Goal: Entertainment & Leisure: Consume media (video, audio)

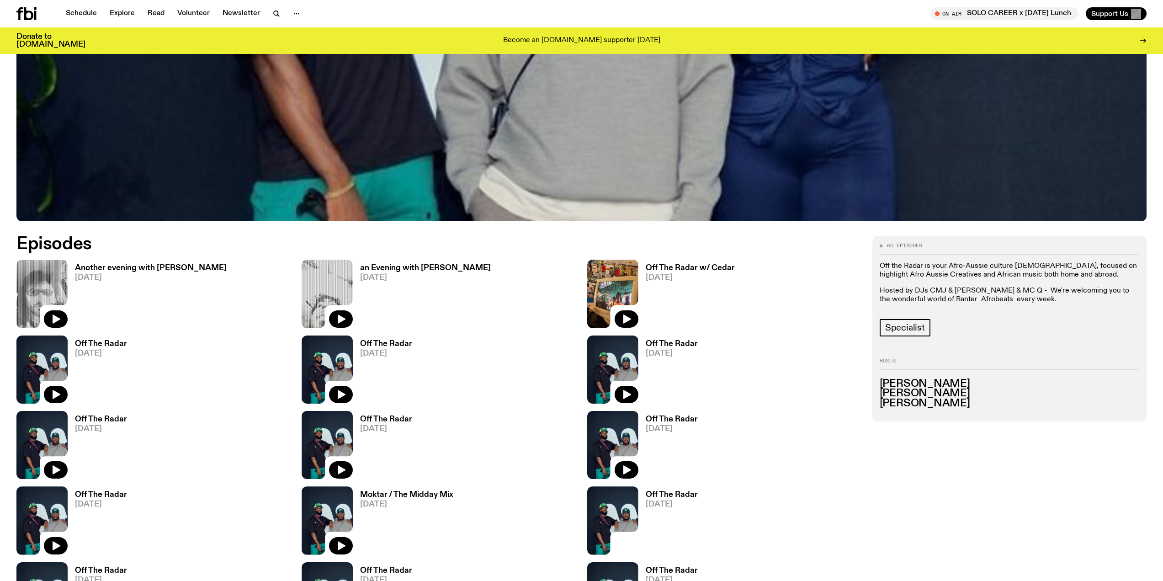
scroll to position [545, 0]
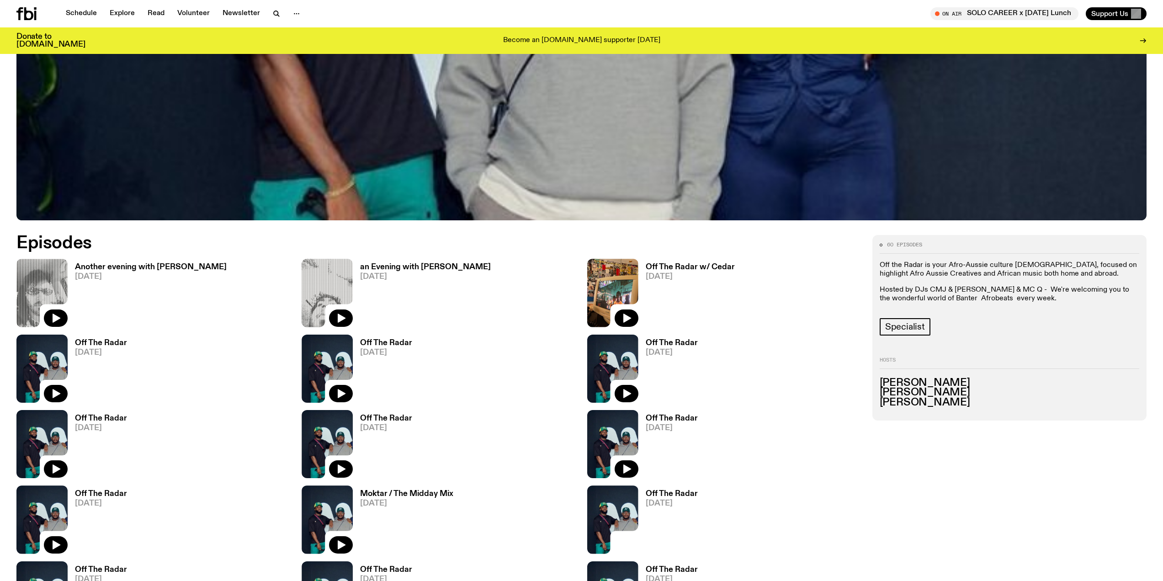
click at [38, 401] on icon at bounding box center [41, 369] width 51 height 68
click at [48, 386] on button "button" at bounding box center [56, 393] width 24 height 17
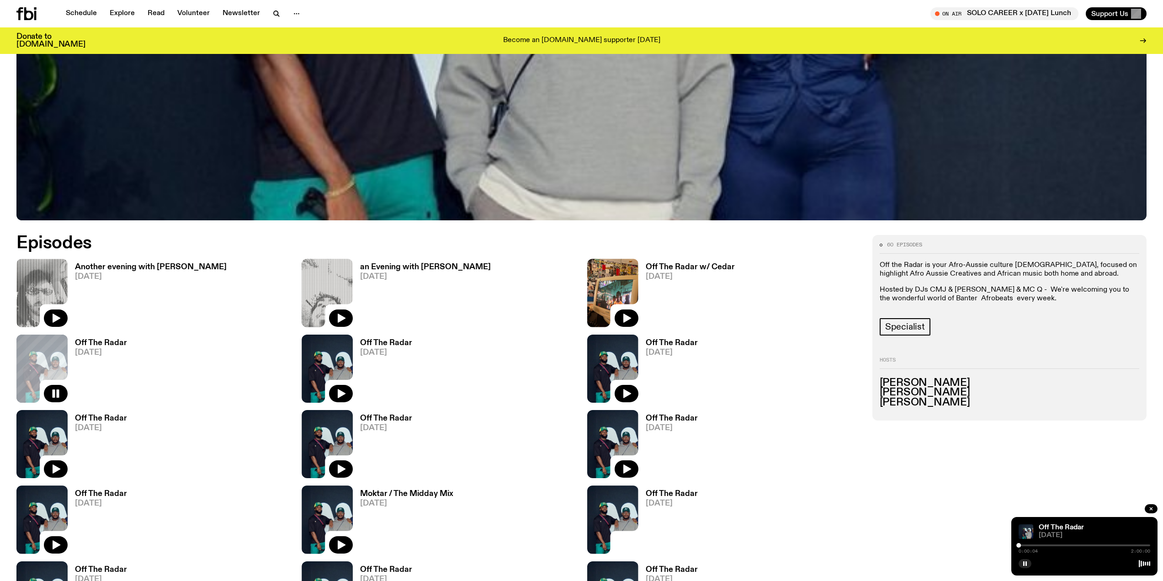
click at [1024, 544] on div at bounding box center [1085, 545] width 132 height 2
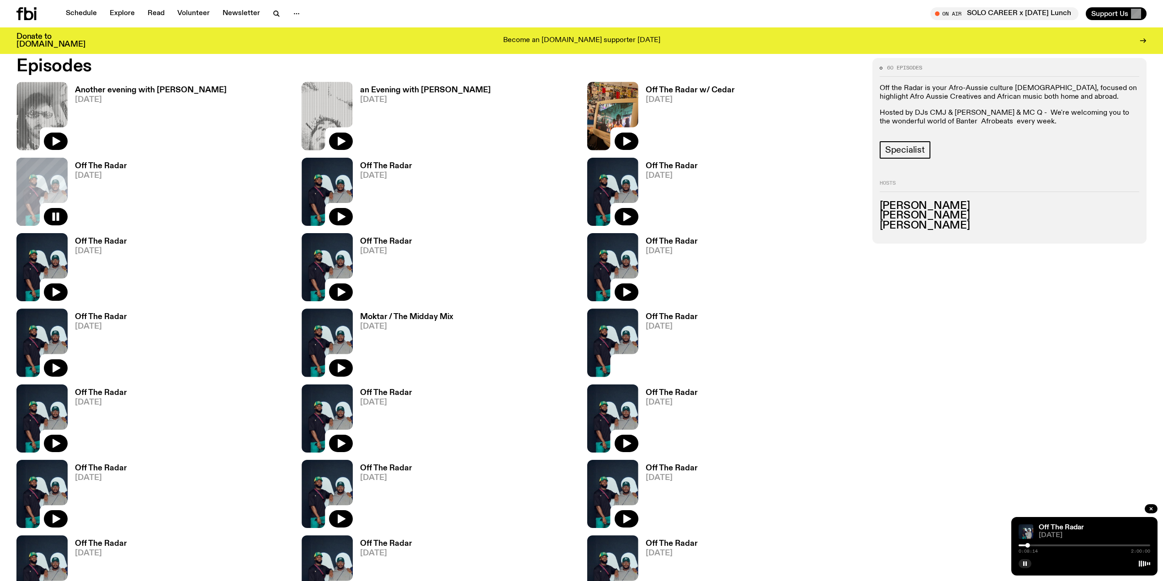
scroll to position [726, 0]
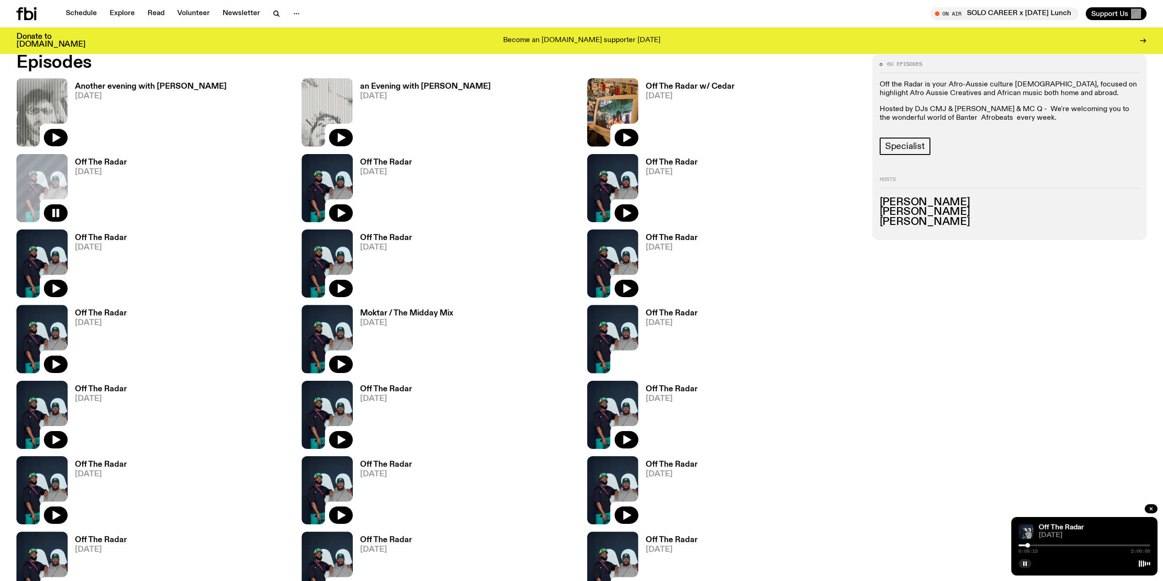
click at [96, 165] on h3 "Off The Radar" at bounding box center [101, 163] width 52 height 8
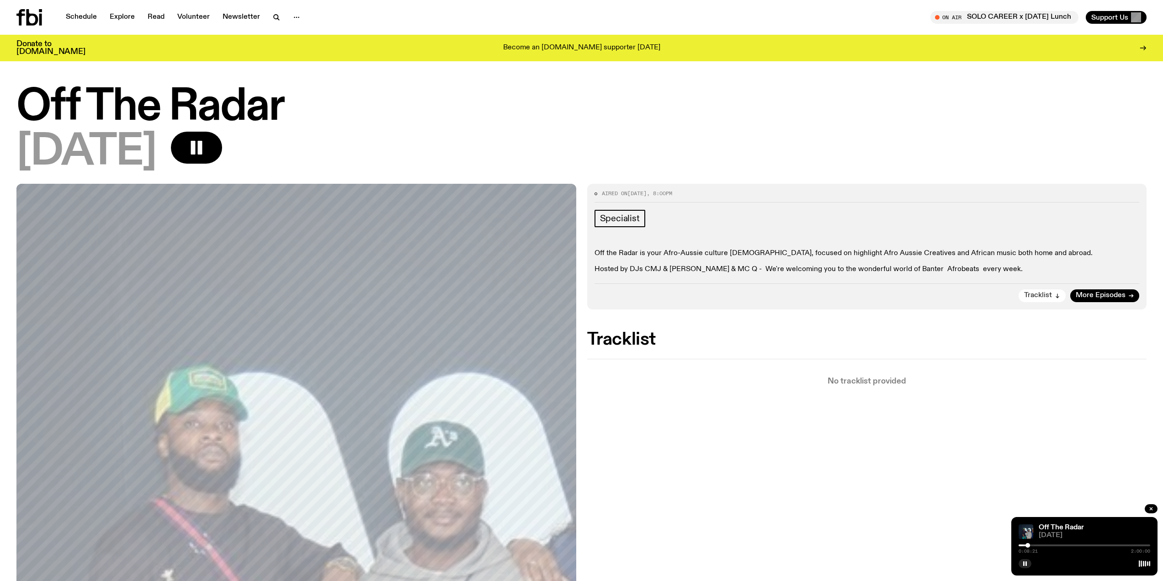
click at [1029, 292] on span "Tracklist" at bounding box center [1038, 295] width 28 height 7
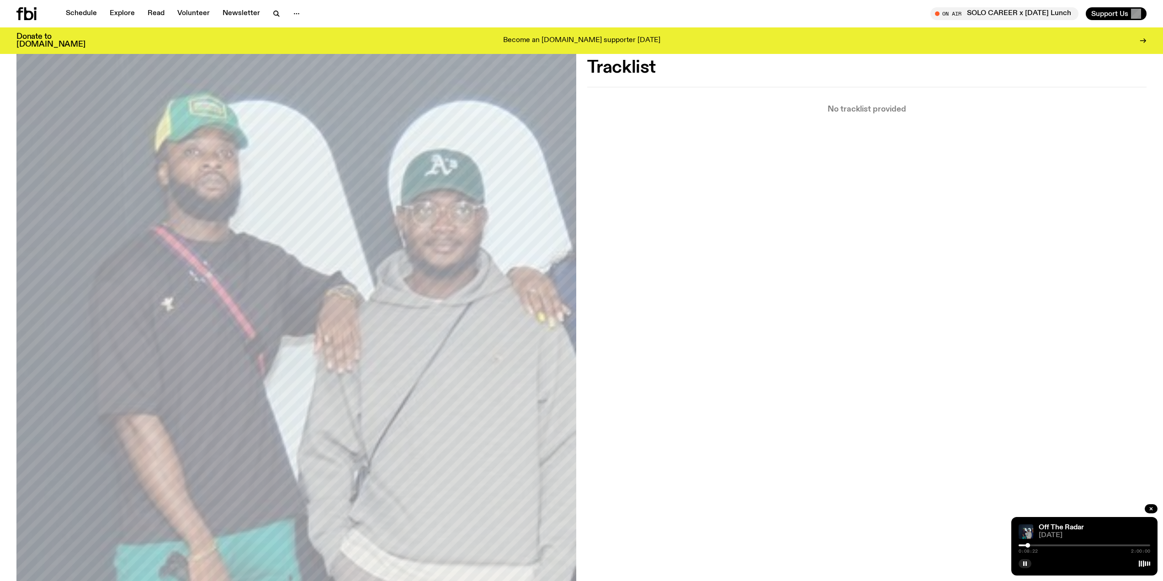
scroll to position [270, 0]
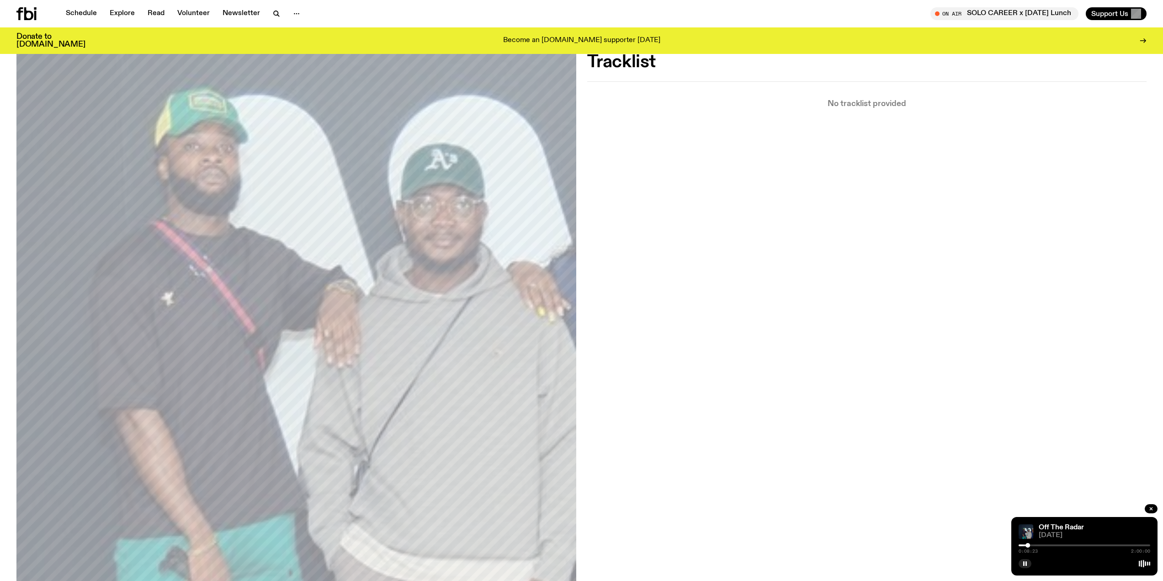
click at [1039, 547] on div "0:08:23 2:00:00" at bounding box center [1085, 548] width 132 height 11
click at [1039, 544] on div "0:08:24 2:00:00" at bounding box center [1085, 548] width 132 height 11
click at [1038, 546] on div at bounding box center [1085, 545] width 132 height 2
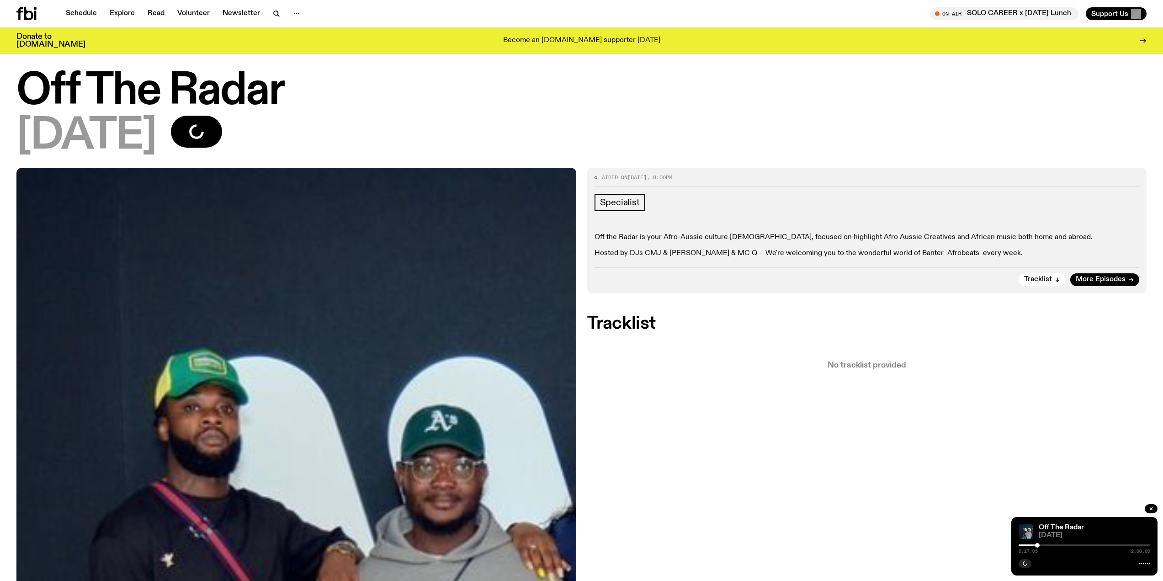
scroll to position [8, 0]
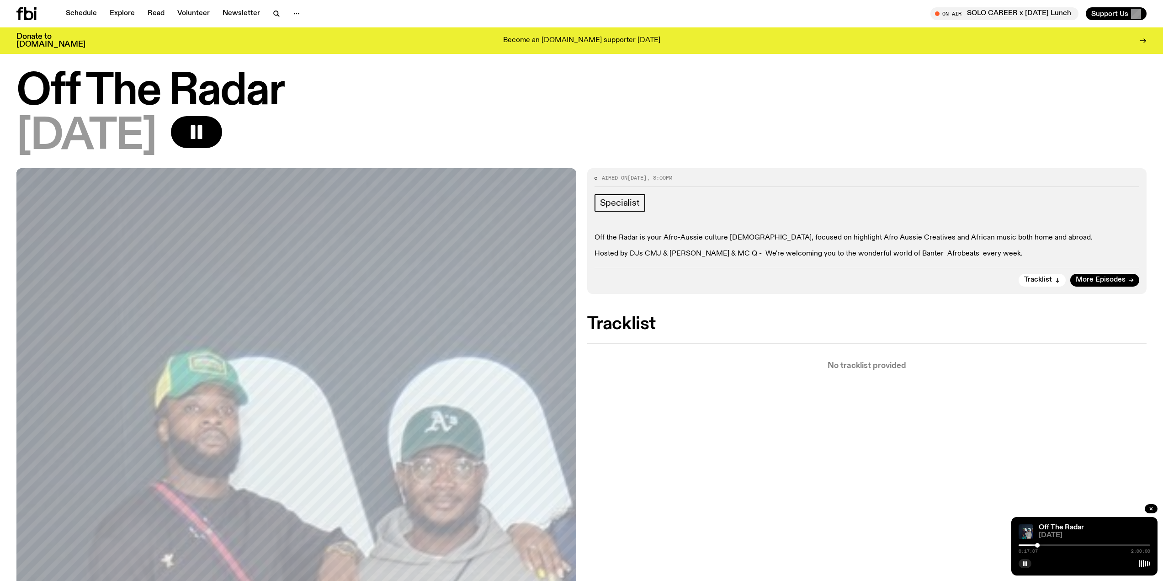
click at [210, 82] on h1 "Off The Radar" at bounding box center [581, 91] width 1130 height 41
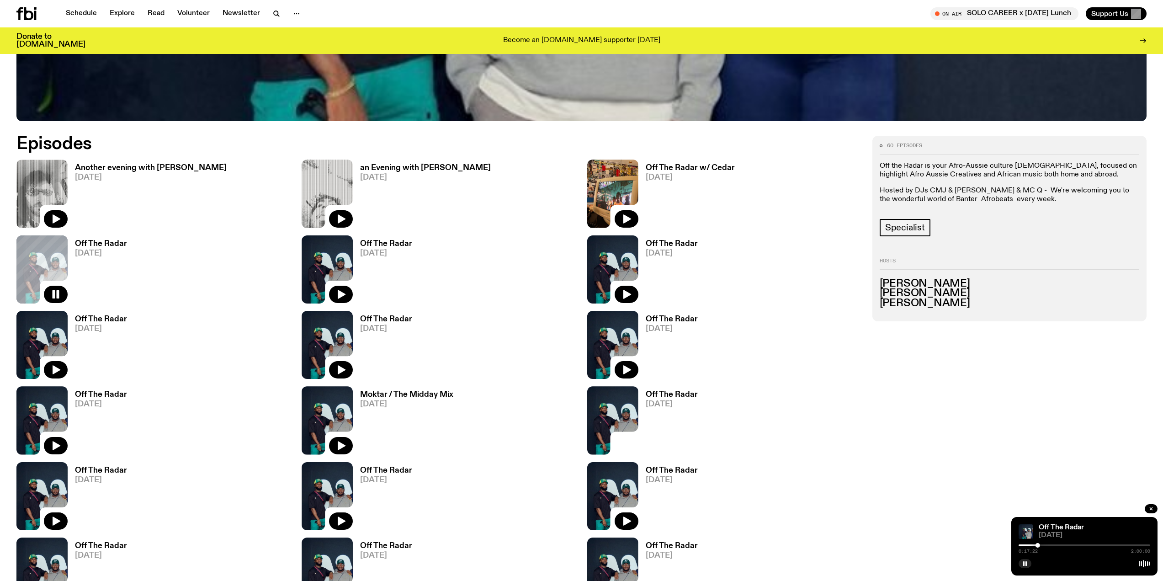
scroll to position [645, 0]
click at [54, 361] on button "button" at bounding box center [56, 369] width 24 height 17
click at [887, 283] on h3 "[PERSON_NAME]" at bounding box center [1010, 283] width 260 height 10
click at [1024, 546] on div "0:00:04 2:00:00" at bounding box center [1085, 548] width 132 height 11
click at [1020, 544] on div at bounding box center [1020, 545] width 5 height 5
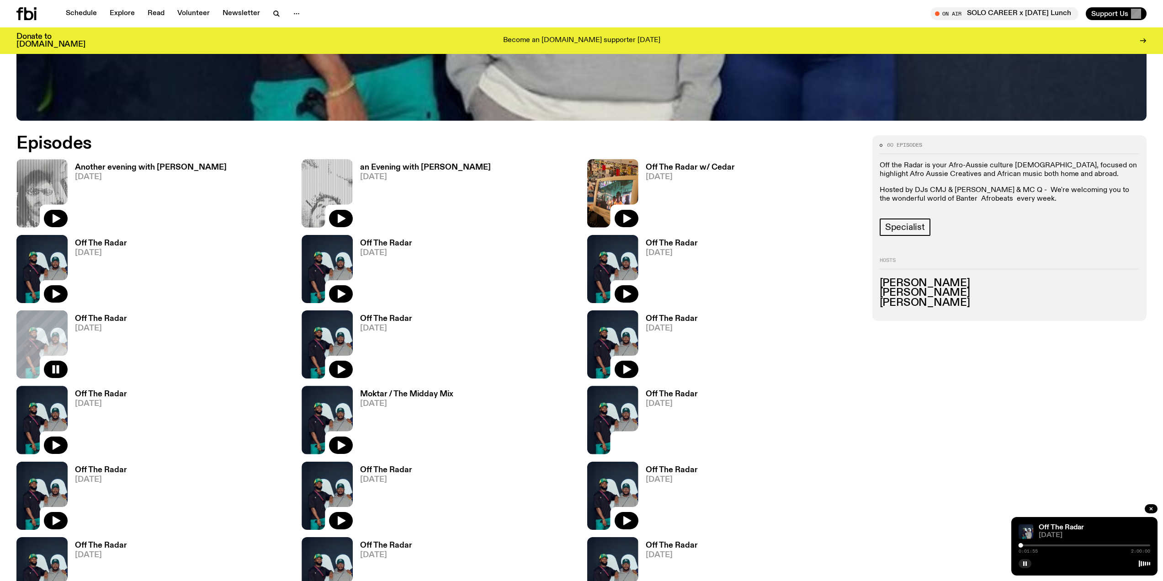
click at [1037, 523] on div "Off The Radar [DATE] 0:01:55 2:00:00" at bounding box center [1085, 546] width 146 height 59
click at [1048, 526] on link "Off The Radar" at bounding box center [1061, 527] width 45 height 7
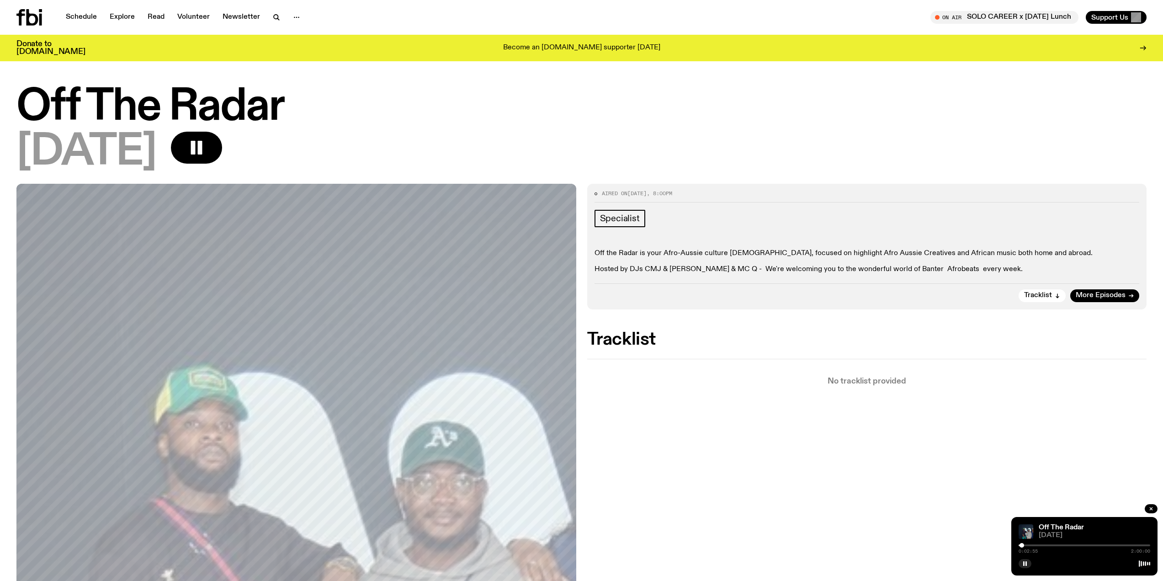
click at [1022, 544] on div at bounding box center [1022, 545] width 5 height 5
click at [207, 107] on h1 "Off The Radar" at bounding box center [581, 107] width 1130 height 41
click at [1056, 529] on link "Off The Radar" at bounding box center [1061, 527] width 45 height 7
click at [91, 103] on h1 "Off The Radar" at bounding box center [581, 107] width 1130 height 41
click at [57, 137] on span "[DATE]" at bounding box center [86, 152] width 140 height 41
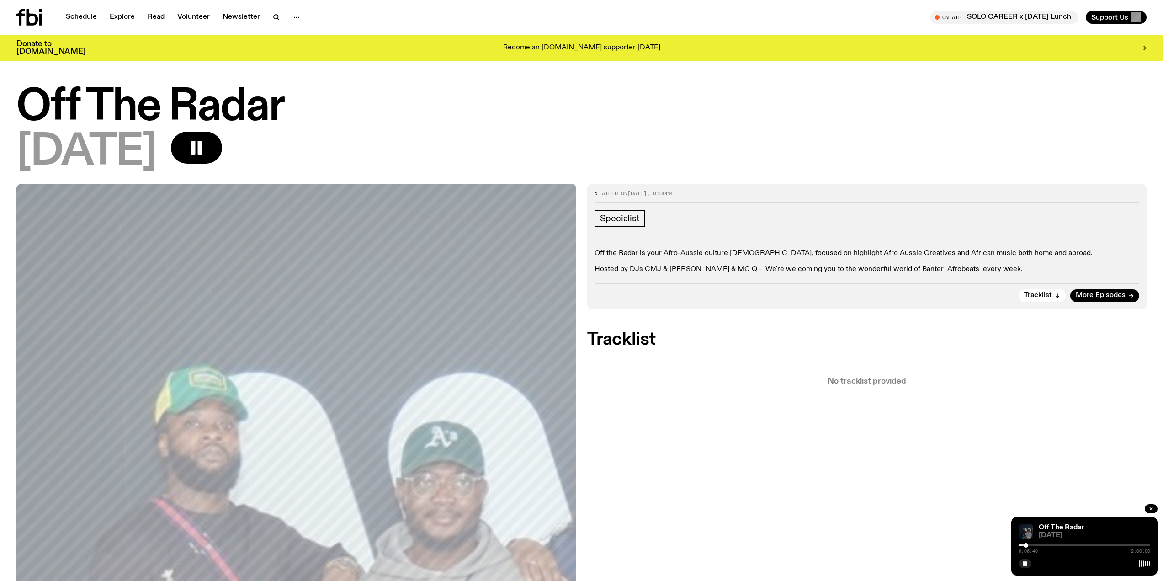
click at [1022, 531] on img at bounding box center [1026, 531] width 15 height 15
click at [1049, 299] on button "Tracklist" at bounding box center [1042, 295] width 47 height 13
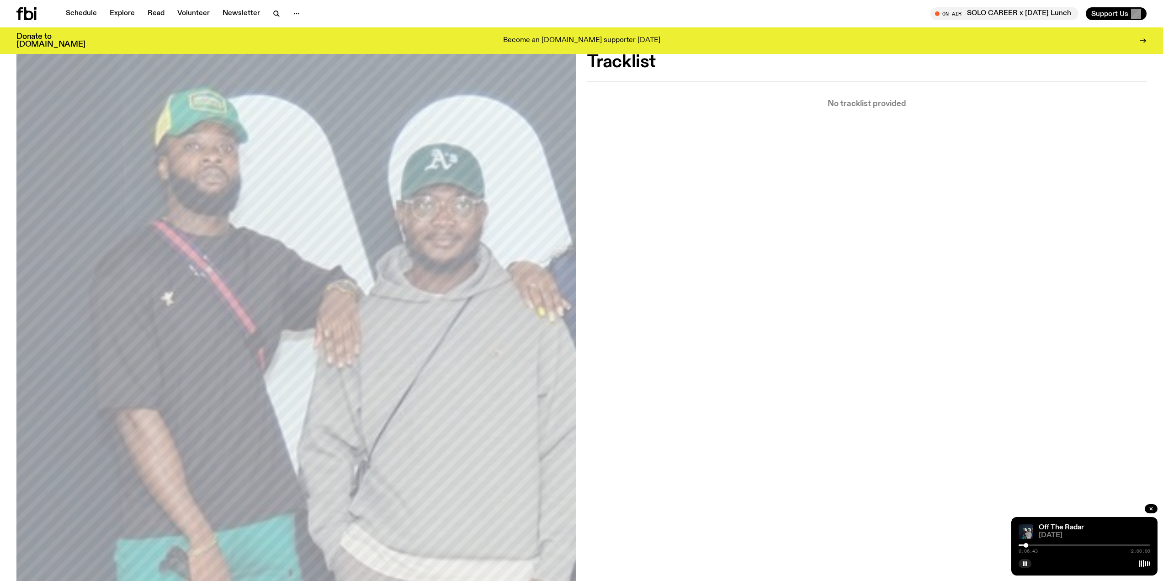
scroll to position [809, 0]
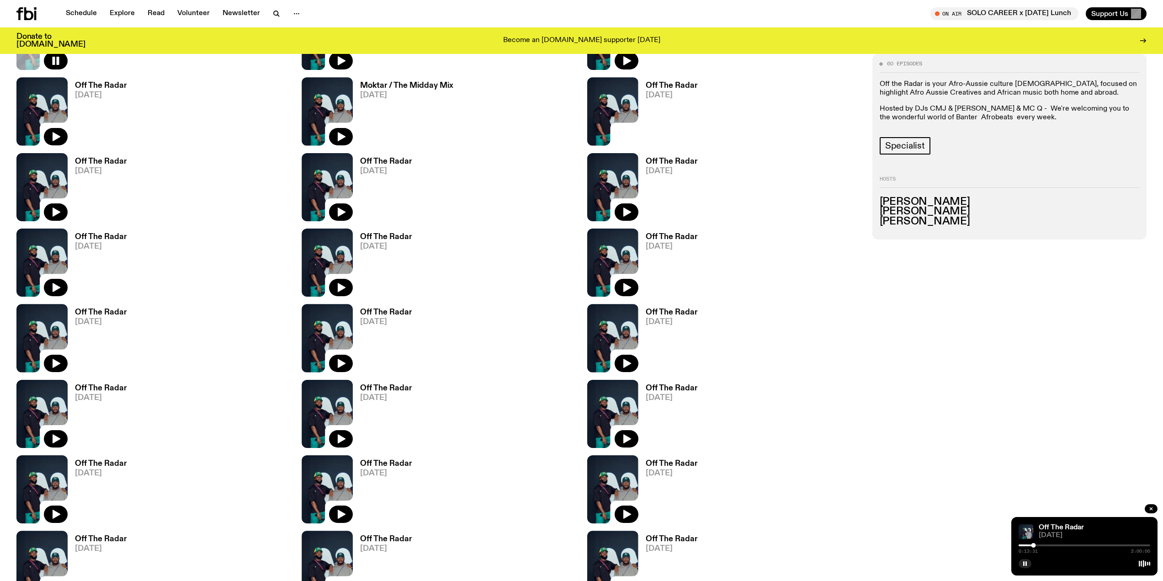
scroll to position [1000, 0]
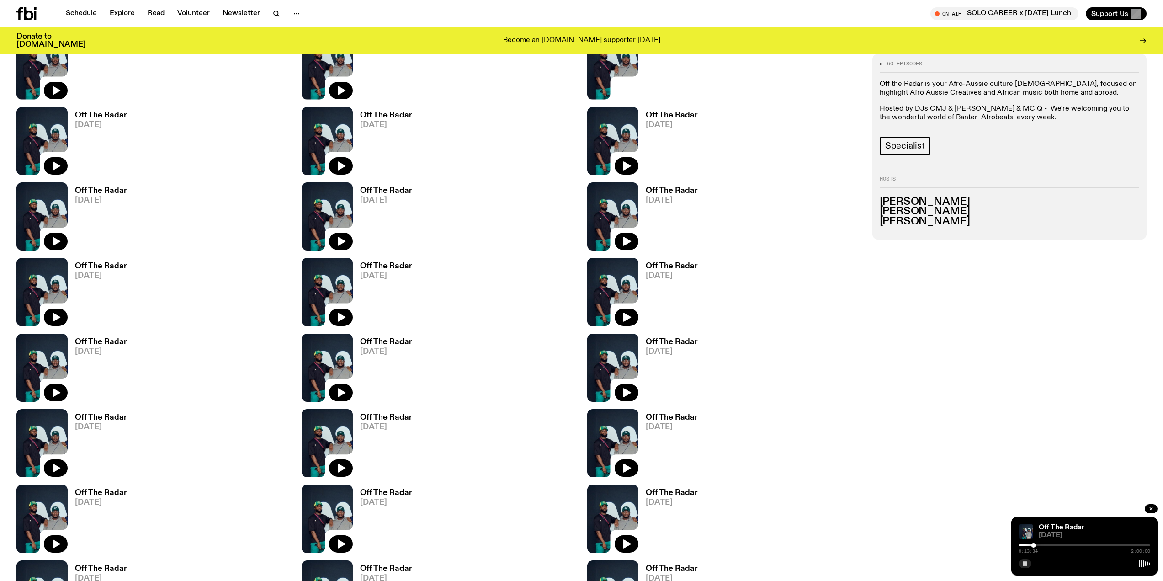
click at [1023, 564] on icon "button" at bounding box center [1025, 563] width 5 height 5
